Goal: Task Accomplishment & Management: Manage account settings

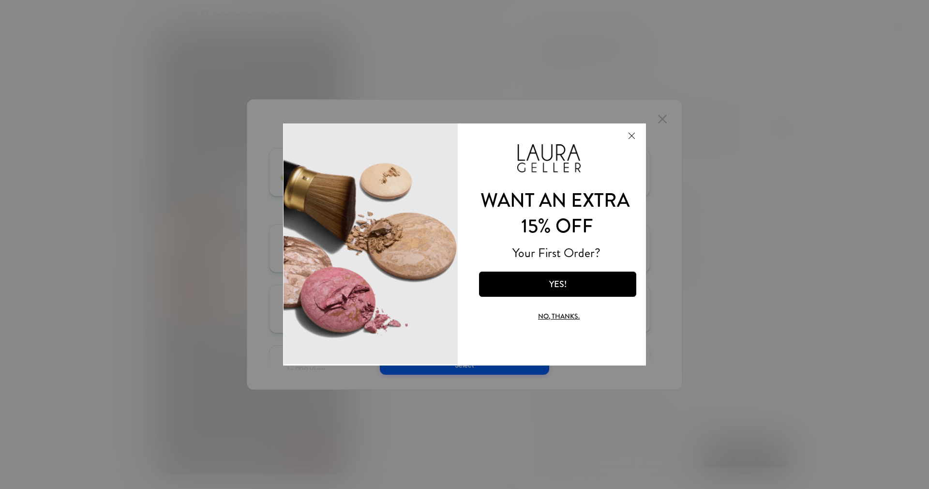
scroll to position [0, 192]
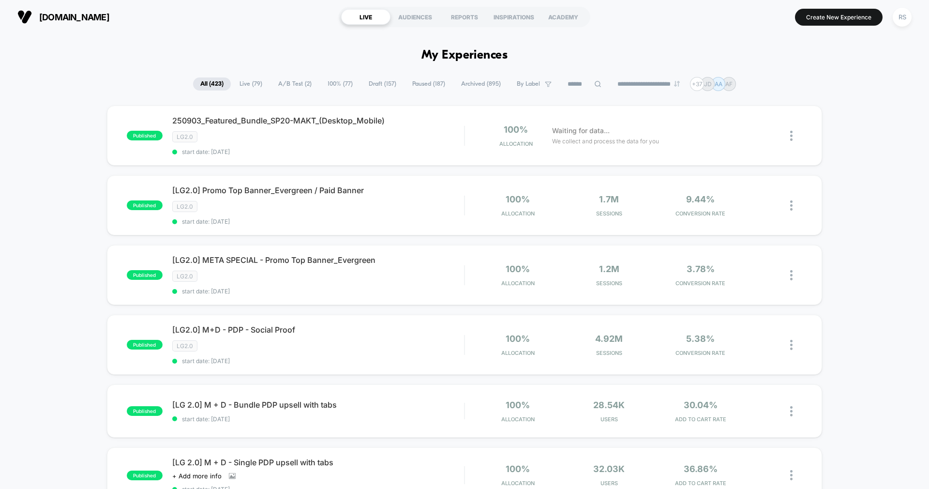
click at [292, 82] on span "A/B Test ( 2 )" at bounding box center [295, 83] width 48 height 13
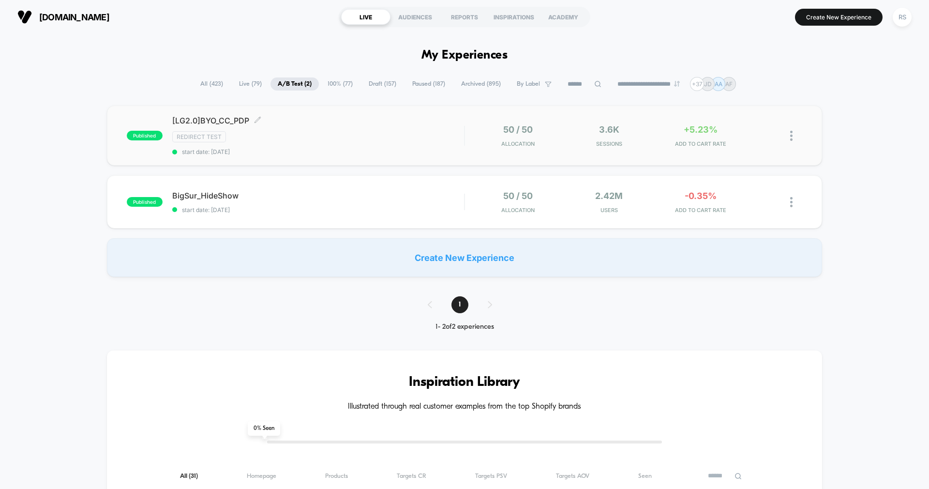
click at [331, 123] on span "[LG2.0]BYO_CC_PDP Click to edit experience details" at bounding box center [318, 121] width 292 height 10
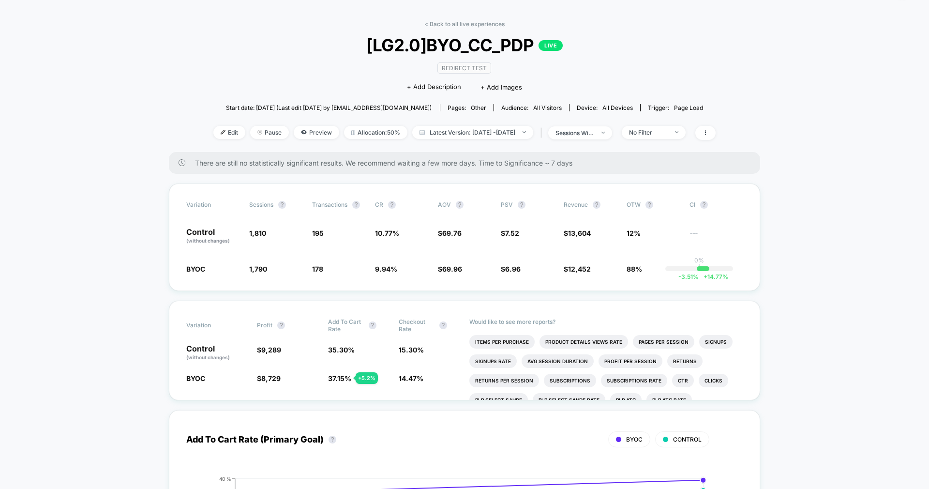
scroll to position [30, 0]
click at [585, 132] on div "sessions with impression" at bounding box center [575, 132] width 39 height 7
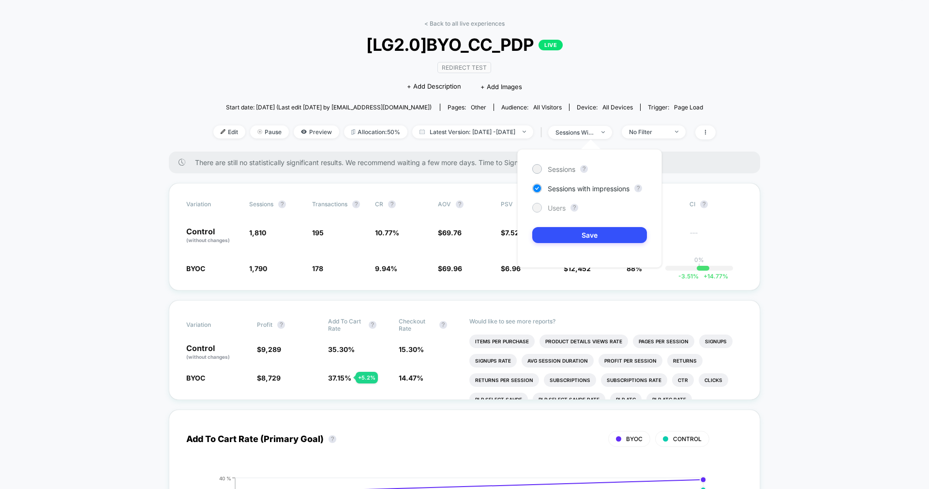
click at [559, 211] on span "Users" at bounding box center [557, 208] width 18 height 8
click at [559, 235] on button "Save" at bounding box center [589, 235] width 115 height 16
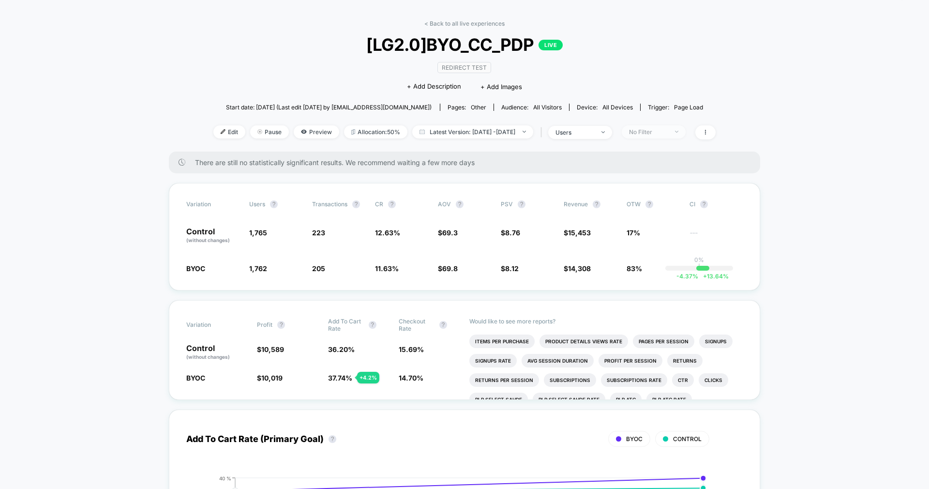
click at [662, 135] on span "No Filter" at bounding box center [654, 131] width 64 height 13
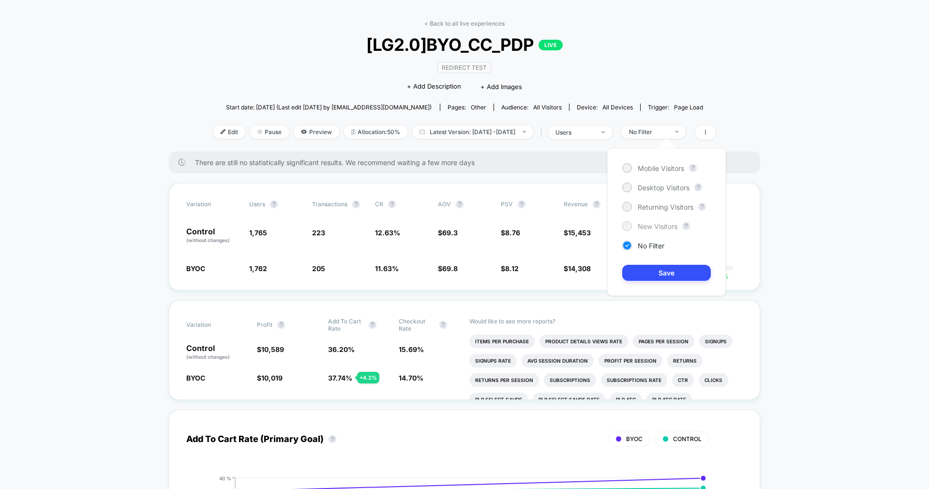
click at [657, 222] on span "New Visitors" at bounding box center [658, 226] width 40 height 8
click at [659, 278] on button "Save" at bounding box center [666, 273] width 89 height 16
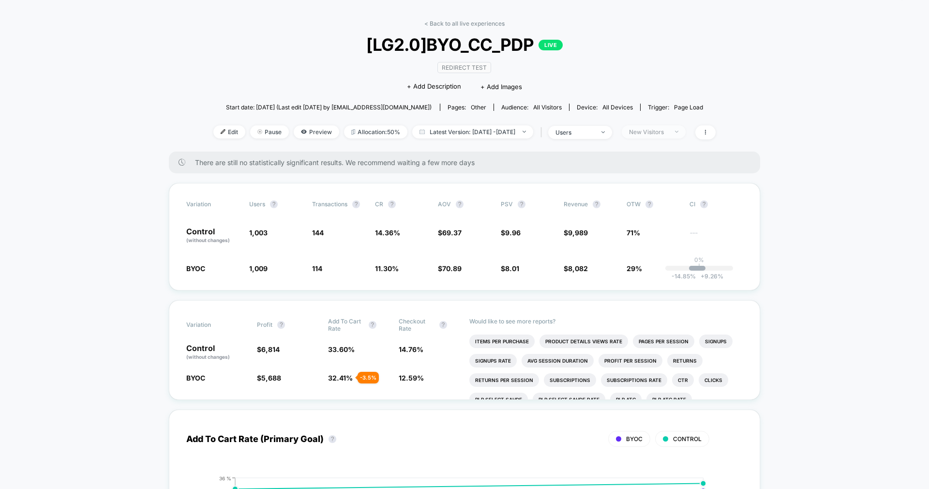
click at [676, 126] on span "New Visitors" at bounding box center [654, 131] width 64 height 13
click at [668, 209] on span "Returning Visitors" at bounding box center [666, 207] width 56 height 8
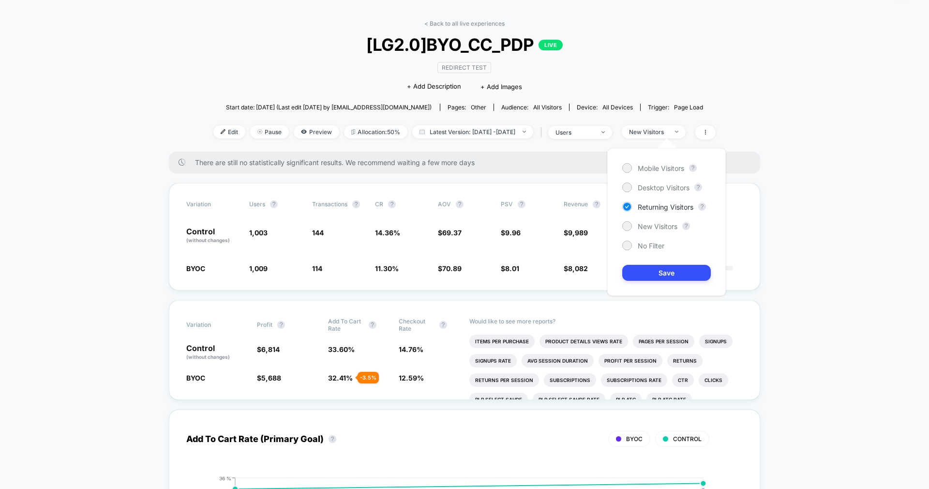
click at [666, 282] on div "Mobile Visitors ? Desktop Visitors ? Returning Visitors ? New Visitors ? No Fil…" at bounding box center [666, 222] width 119 height 148
click at [661, 267] on button "Save" at bounding box center [666, 273] width 89 height 16
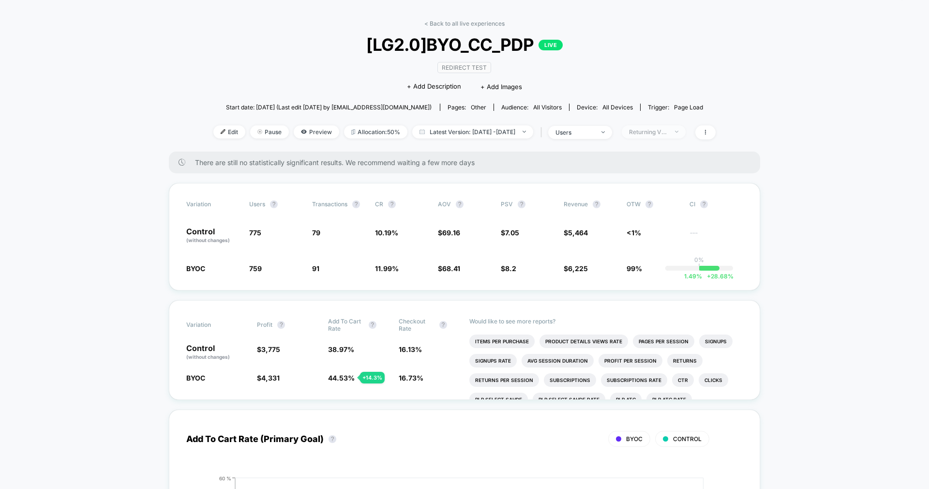
click at [642, 130] on span "Returning Visitors" at bounding box center [654, 131] width 64 height 13
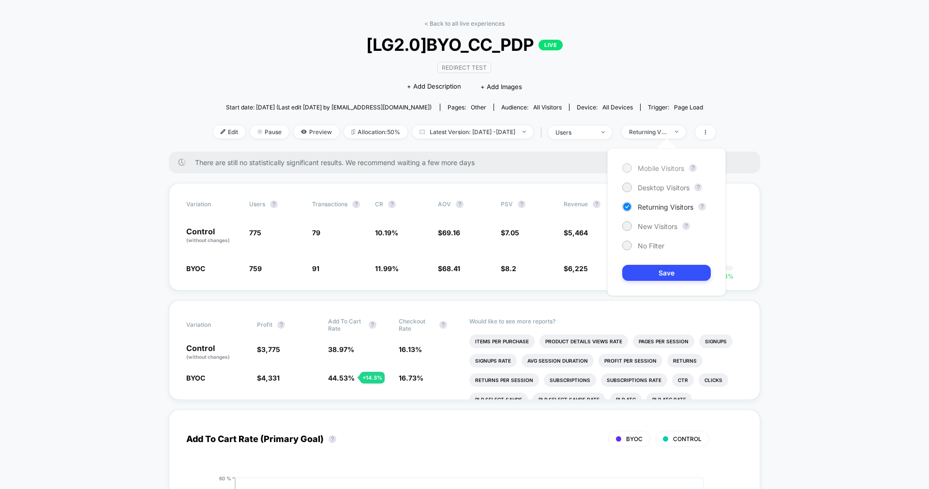
click at [651, 164] on span "Mobile Visitors" at bounding box center [661, 168] width 46 height 8
click at [654, 270] on button "Save" at bounding box center [666, 273] width 89 height 16
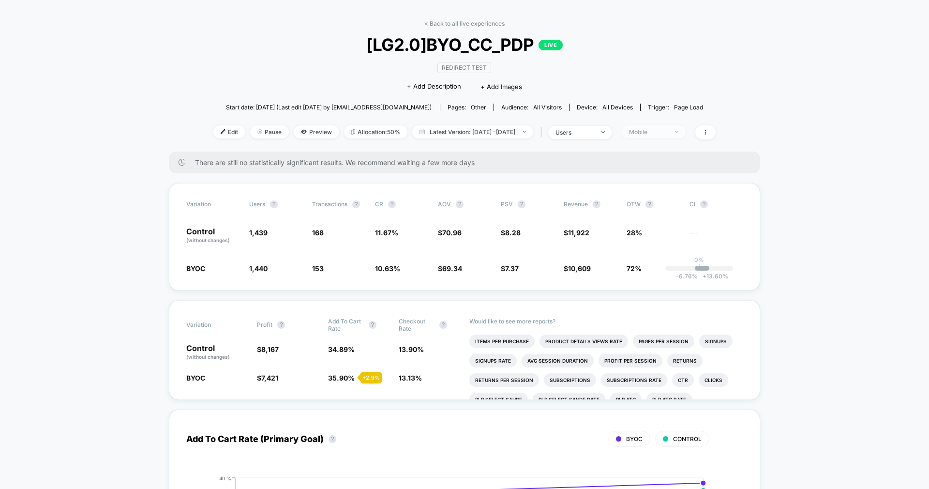
click at [668, 131] on div "Mobile" at bounding box center [648, 131] width 39 height 7
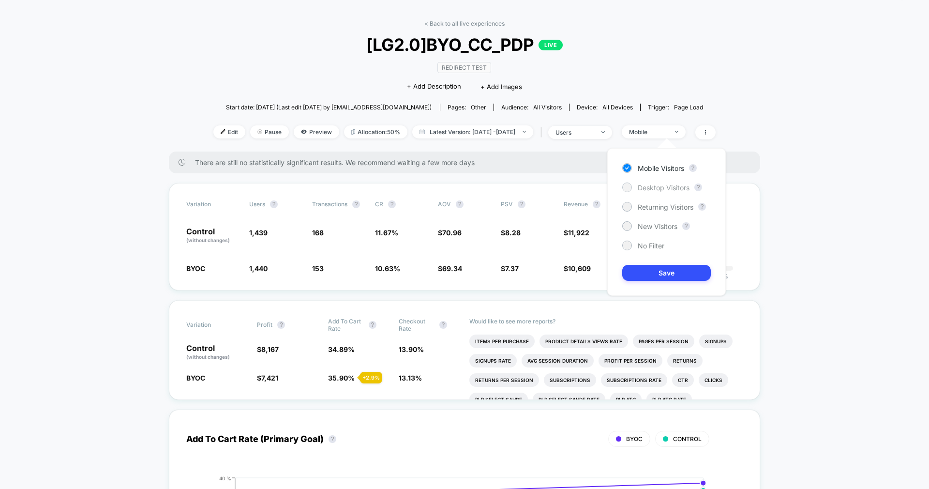
click at [659, 186] on span "Desktop Visitors" at bounding box center [664, 187] width 52 height 8
click at [646, 275] on button "Save" at bounding box center [666, 273] width 89 height 16
